Goal: Use online tool/utility: Utilize a website feature to perform a specific function

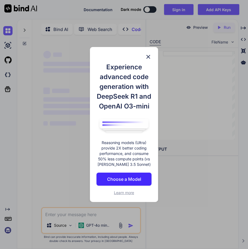
scroll to position [2, 0]
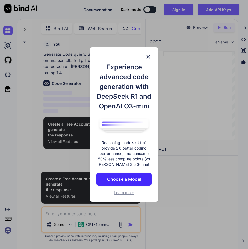
type textarea "x"
click at [150, 54] on img at bounding box center [148, 57] width 7 height 7
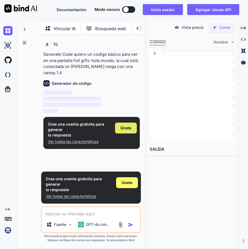
click at [123, 126] on span "Únete" at bounding box center [125, 128] width 11 height 5
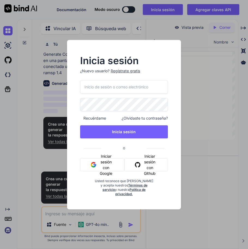
click at [116, 89] on input "email" at bounding box center [123, 86] width 87 height 13
click at [106, 168] on font "Iniciar sesión con Google" at bounding box center [105, 165] width 15 height 23
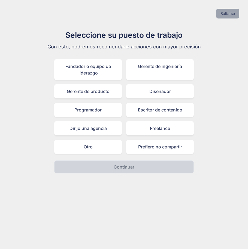
click at [233, 12] on button "Saltarse" at bounding box center [227, 14] width 23 height 10
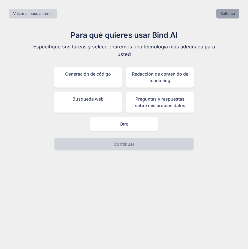
click at [230, 14] on button "Saltarse" at bounding box center [227, 14] width 23 height 10
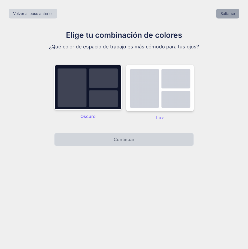
click at [230, 14] on button "Saltarse" at bounding box center [227, 14] width 23 height 10
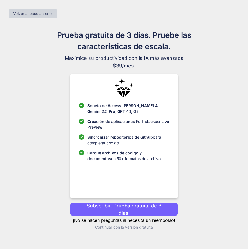
click at [146, 229] on font "Continuar con la versión gratuita" at bounding box center [124, 227] width 58 height 5
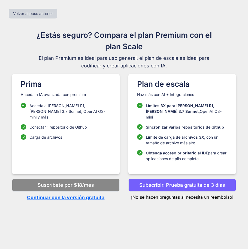
click at [71, 194] on p "Continuar con la versión gratuita" at bounding box center [66, 197] width 108 height 7
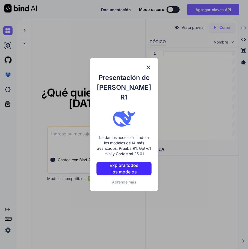
click at [149, 70] on img at bounding box center [148, 67] width 7 height 7
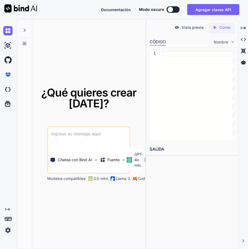
click at [78, 138] on textarea at bounding box center [88, 137] width 81 height 20
click at [60, 135] on textarea at bounding box center [88, 137] width 81 height 20
paste textarea "quiero un codigo basico para ver en una pantalla full grfic hola mundo, la cual…"
type textarea "quiero un codigo basico para ver en una pantalla full grfic hola mundo, la cual…"
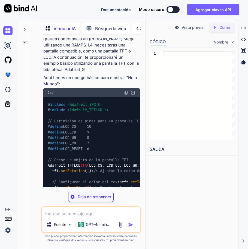
scroll to position [82, 0]
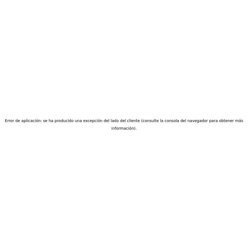
drag, startPoint x: 109, startPoint y: 91, endPoint x: 111, endPoint y: 90, distance: 2.8
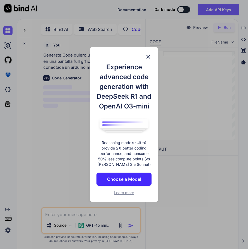
scroll to position [2, 0]
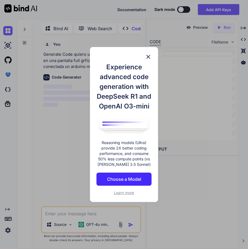
click at [147, 54] on img at bounding box center [148, 57] width 7 height 7
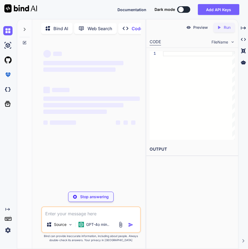
type textarea "x"
type textarea "en el loop }"
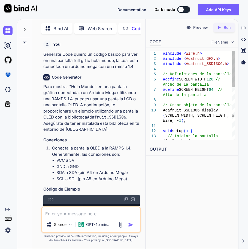
type textarea "x"
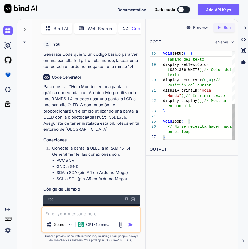
scroll to position [0, 0]
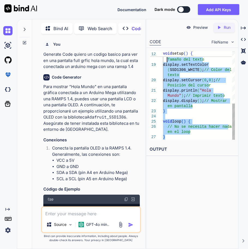
type textarea "#include <Wire.h> #include <Adafruit_GFX.h> #include <Adafruit_SSD1306.h> // De…"
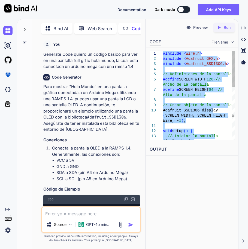
drag, startPoint x: 169, startPoint y: 140, endPoint x: 147, endPoint y: 24, distance: 118.2
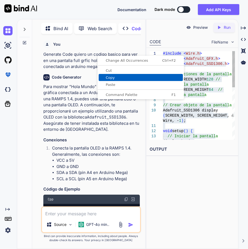
click at [127, 77] on span "Copy" at bounding box center [141, 78] width 84 height 4
